Goal: Task Accomplishment & Management: Use online tool/utility

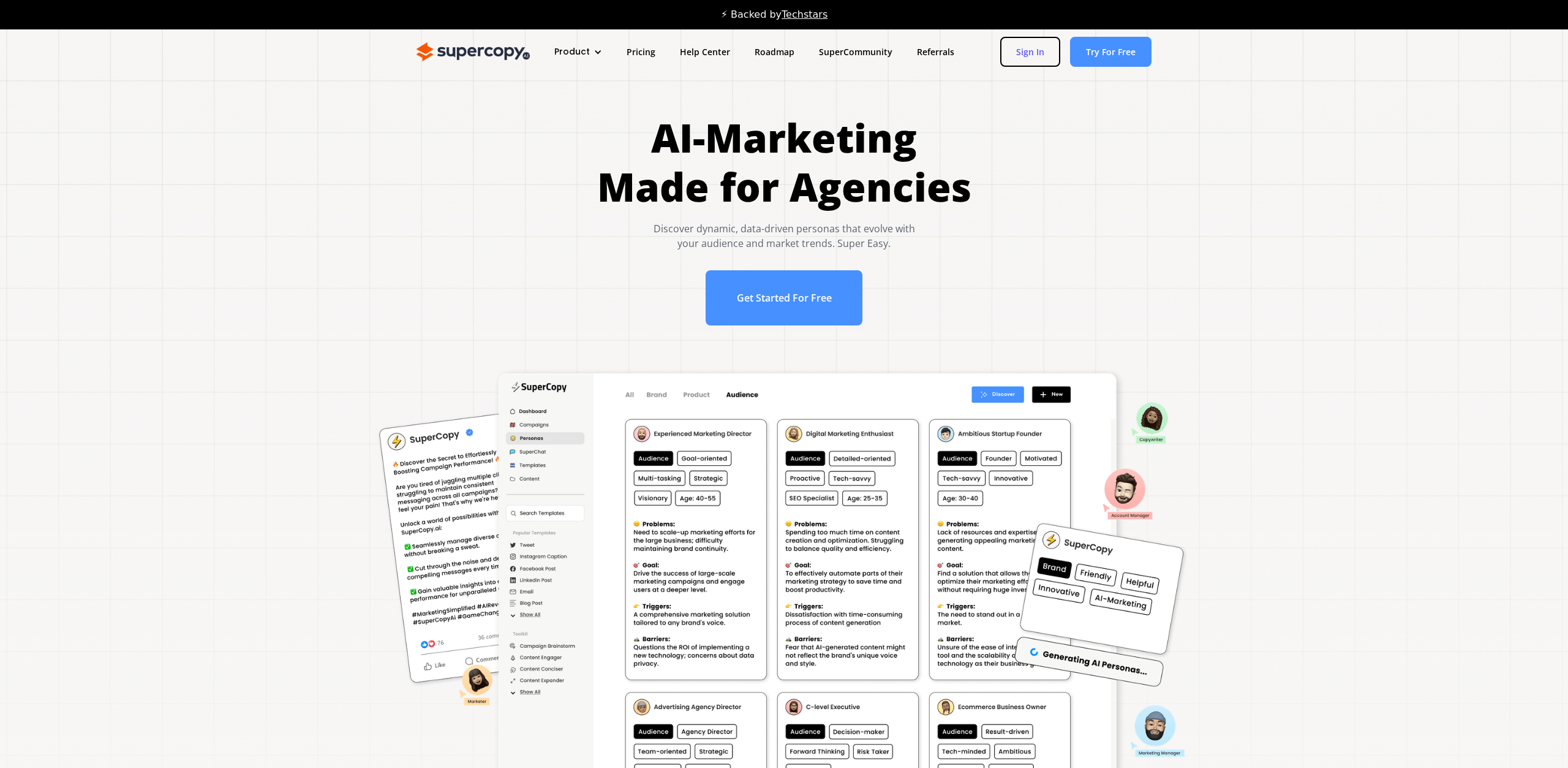
click at [1032, 49] on link "Sign In" at bounding box center [1031, 52] width 60 height 30
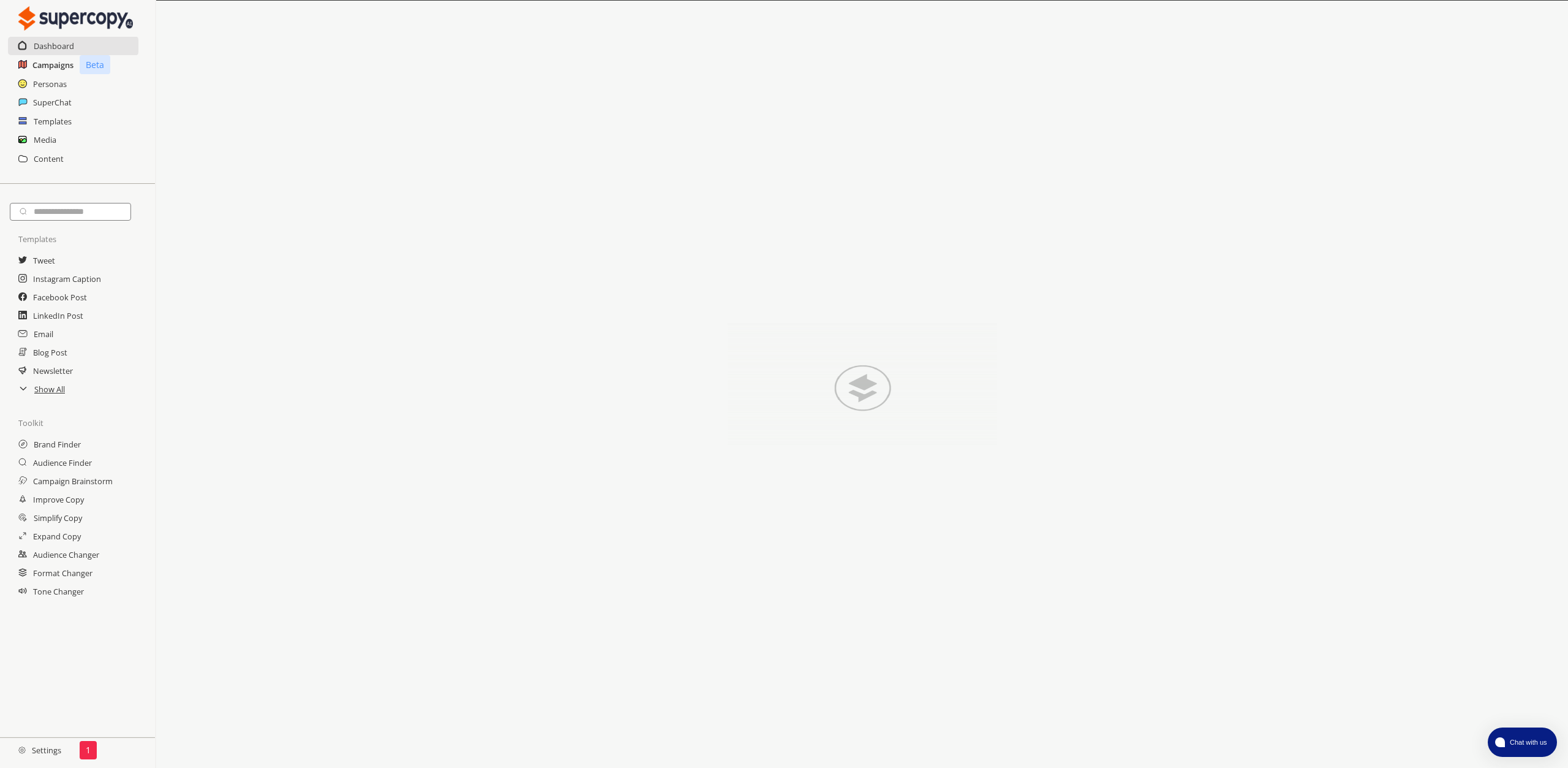
click at [55, 62] on h2 "Campaigns" at bounding box center [53, 65] width 41 height 18
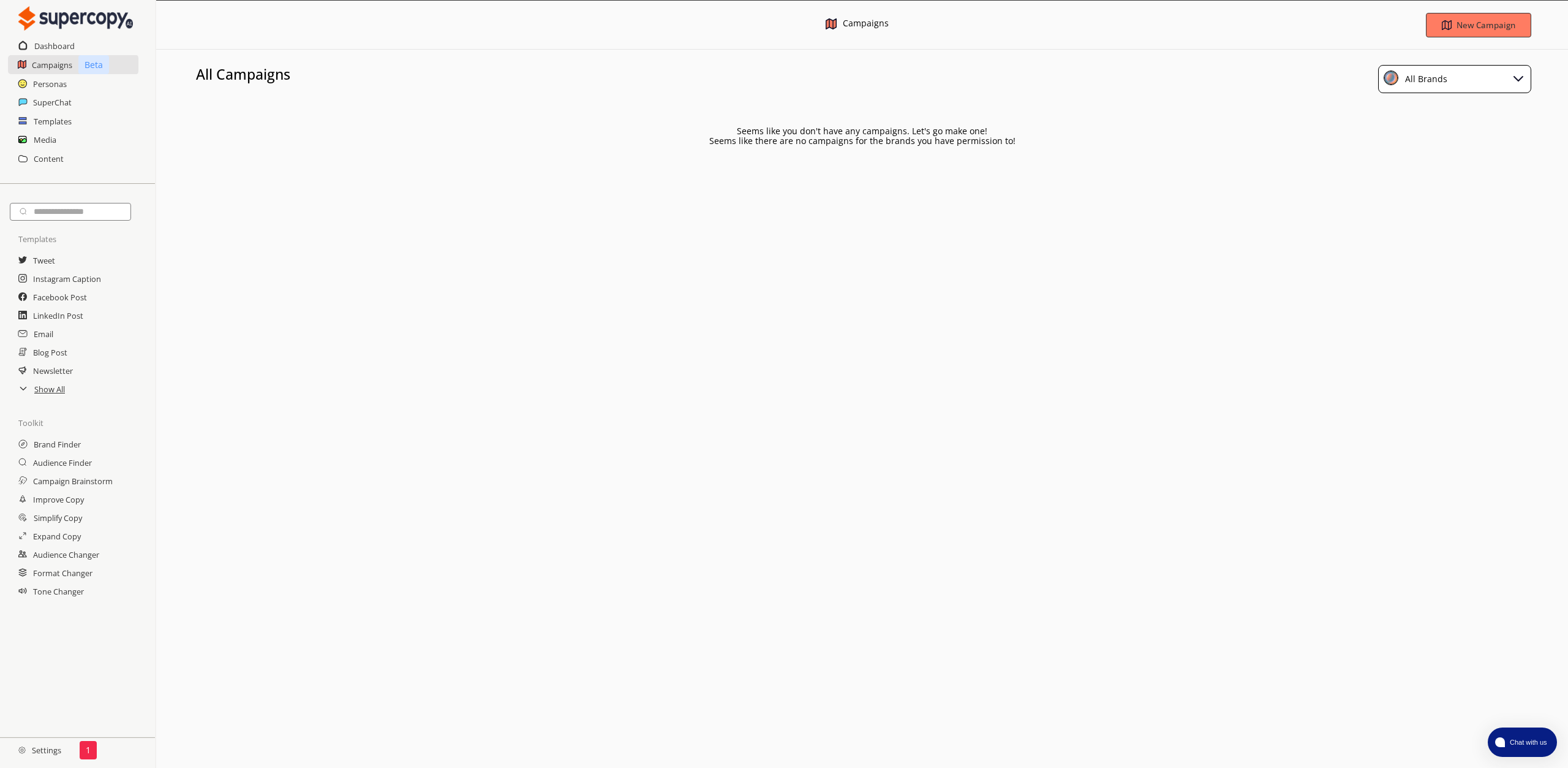
click at [55, 748] on h2 "Settings" at bounding box center [40, 750] width 80 height 25
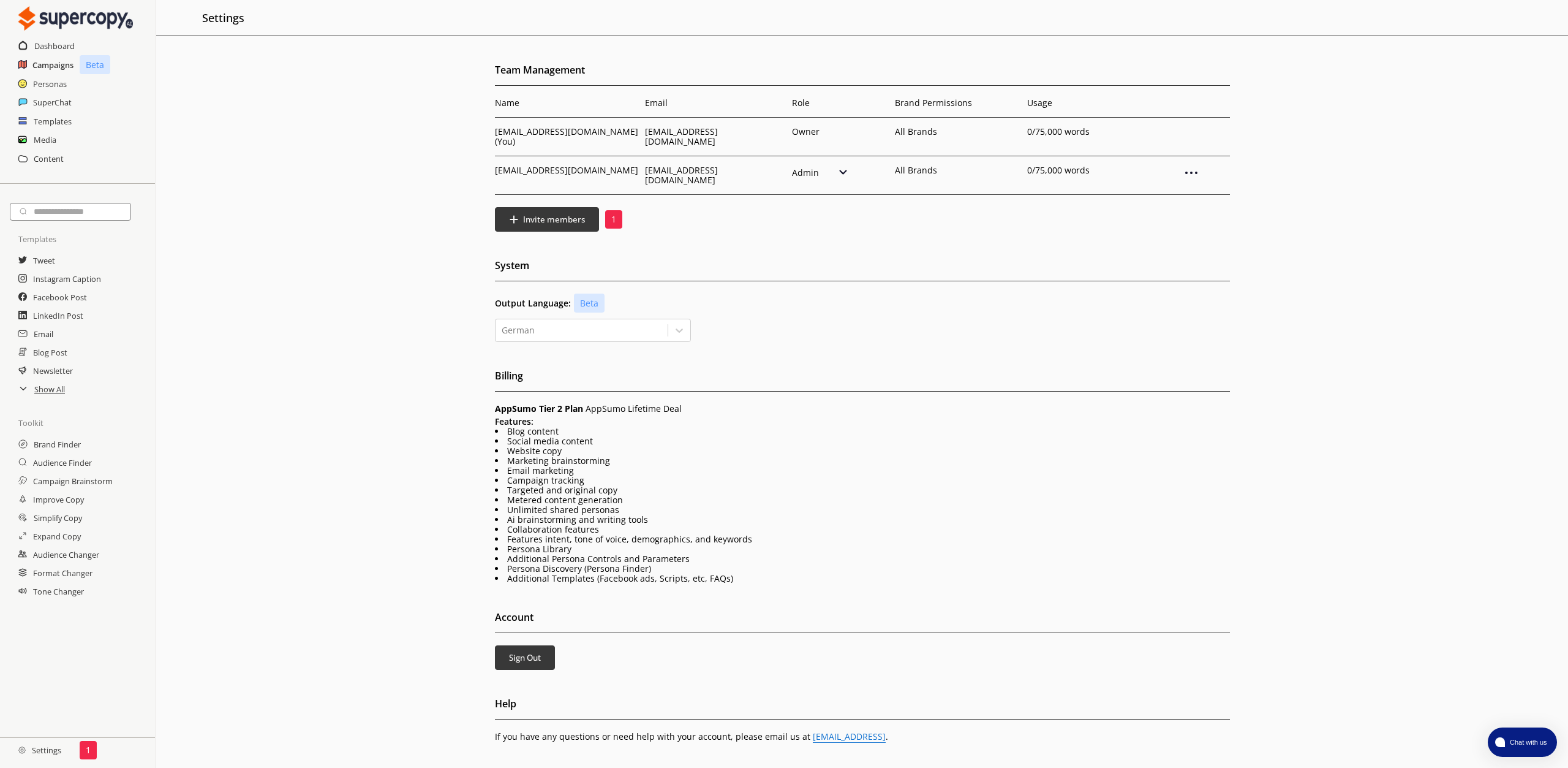
click at [50, 68] on h2 "Campaigns" at bounding box center [53, 65] width 41 height 18
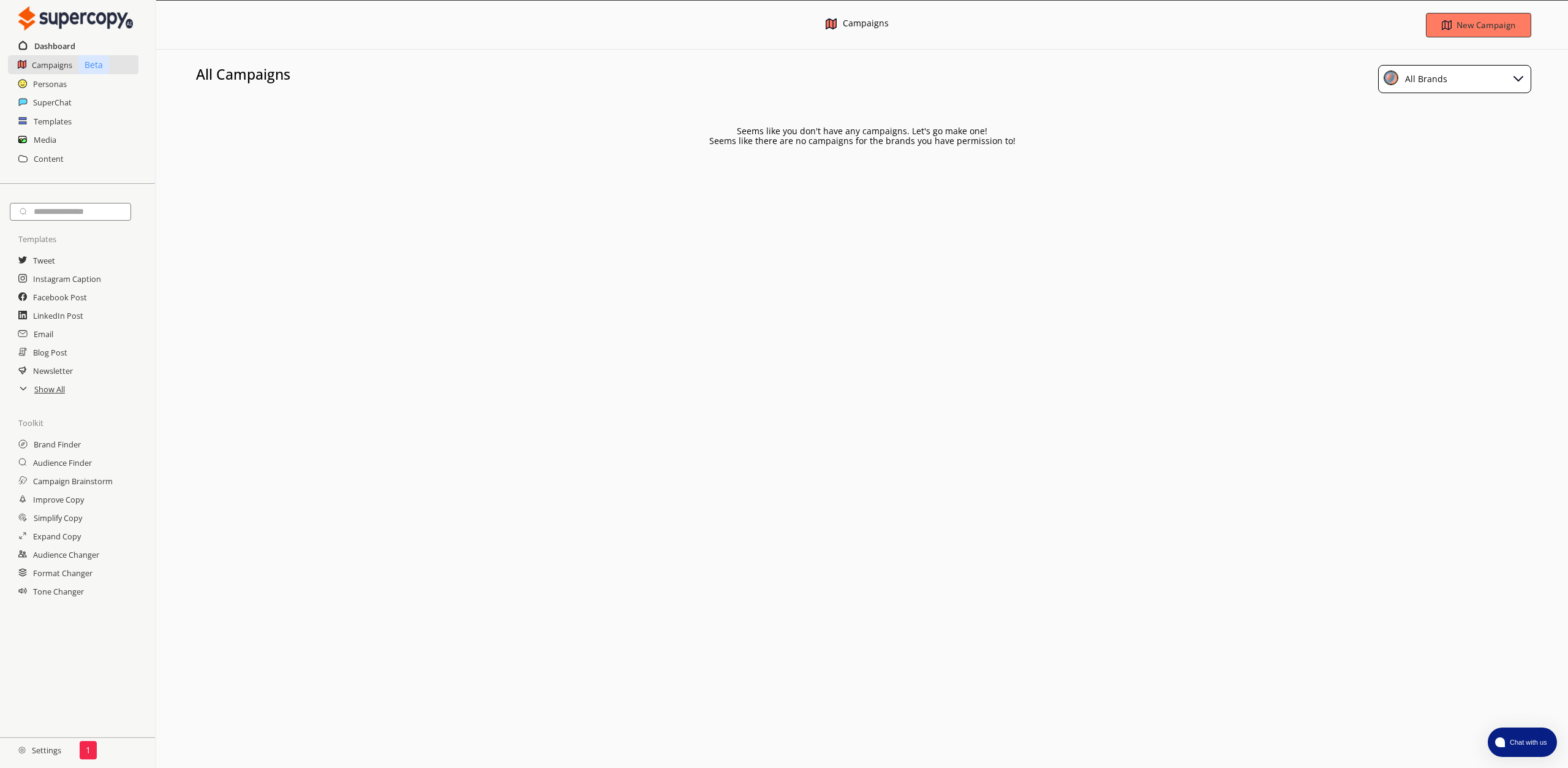
click at [50, 44] on h2 "Dashboard" at bounding box center [55, 46] width 41 height 18
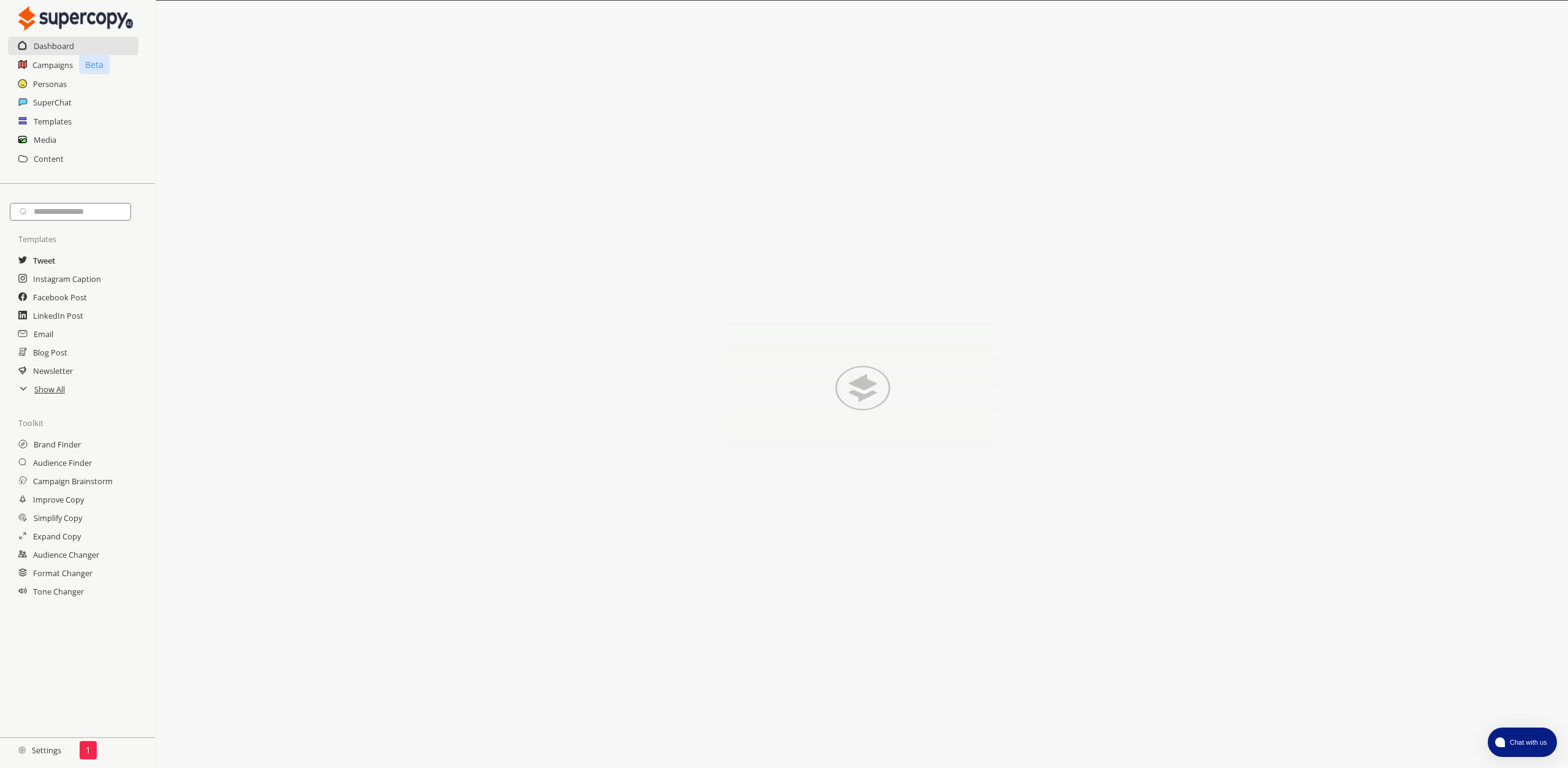
click at [44, 258] on h2 "Tweet" at bounding box center [44, 261] width 22 height 18
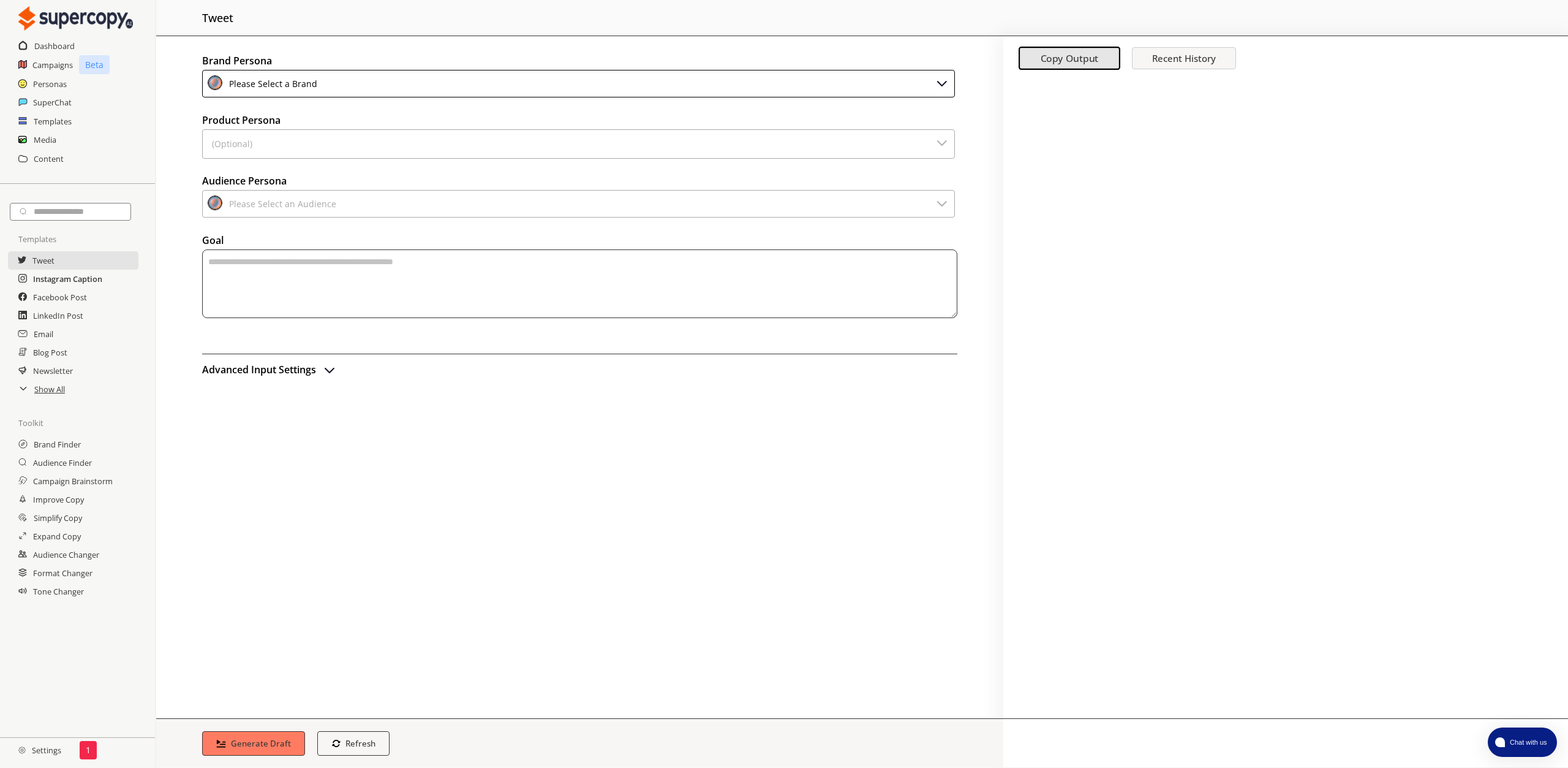
click at [49, 283] on h2 "Instagram Caption" at bounding box center [68, 279] width 69 height 18
